Goal: Transaction & Acquisition: Purchase product/service

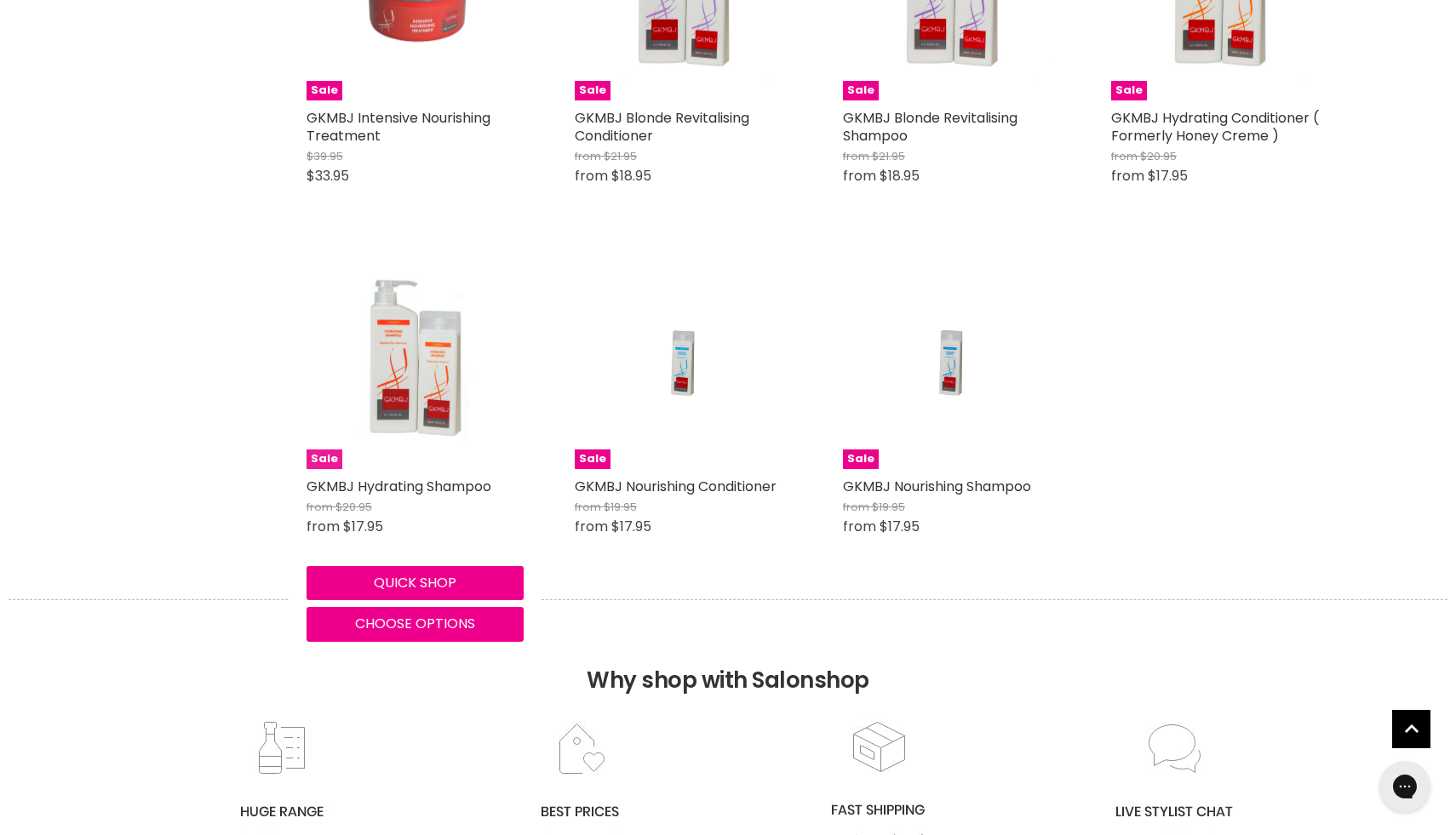
scroll to position [1441, 0]
click at [431, 325] on img "Main content" at bounding box center [415, 360] width 217 height 217
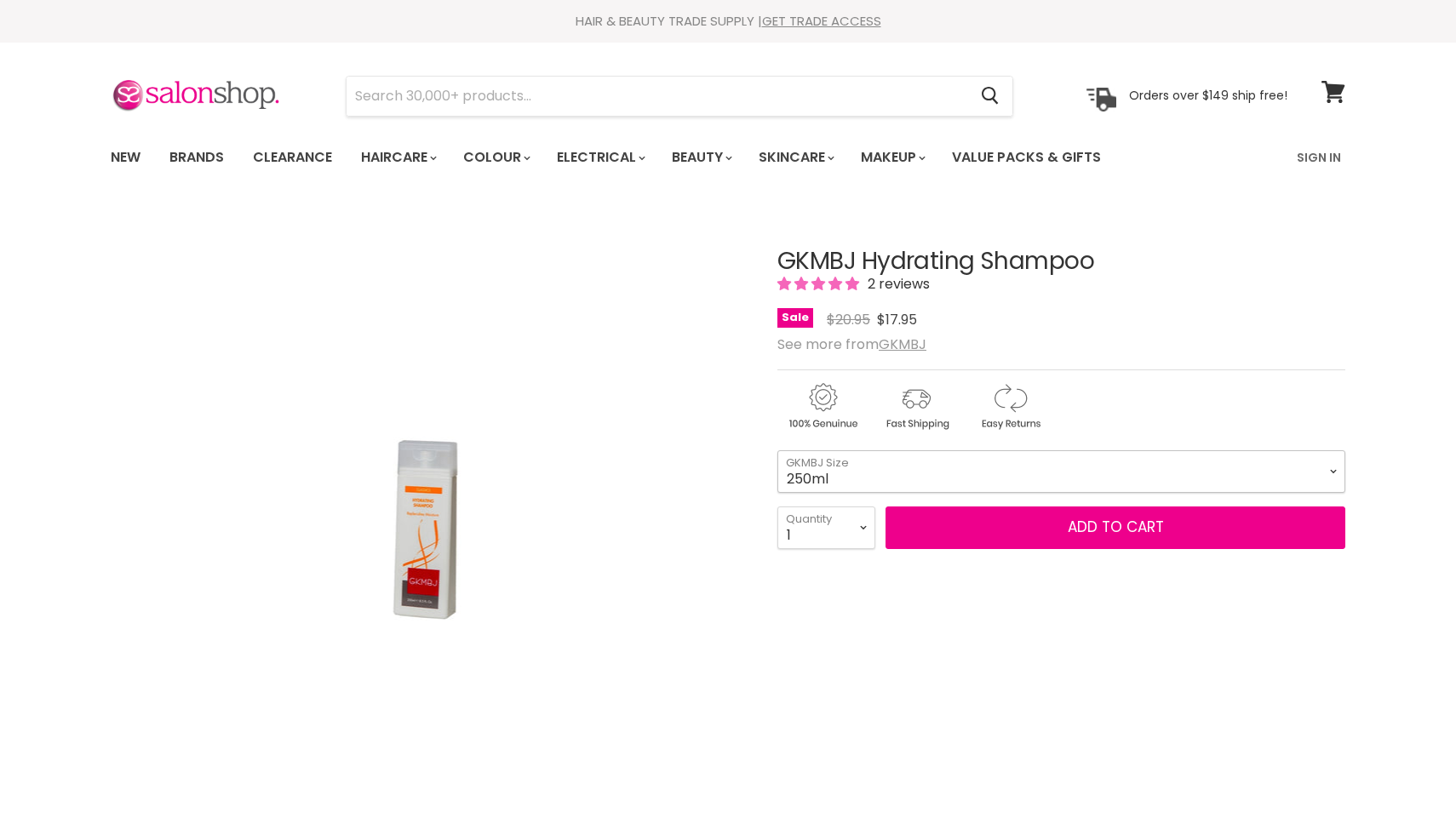
click at [824, 470] on select "250ml 1 Litre" at bounding box center [1062, 472] width 568 height 43
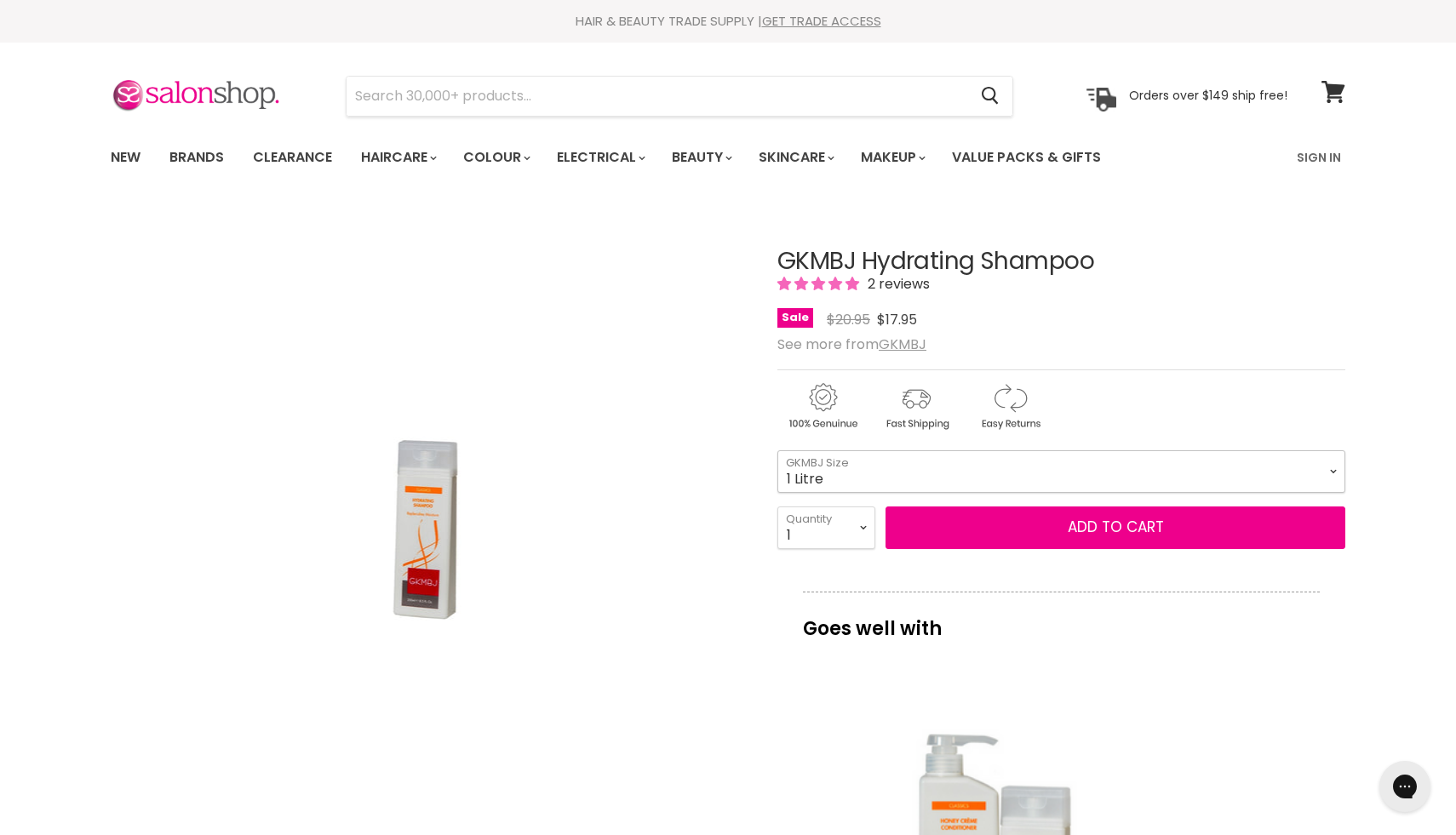
select select "1 Litre"
